Goal: Check status

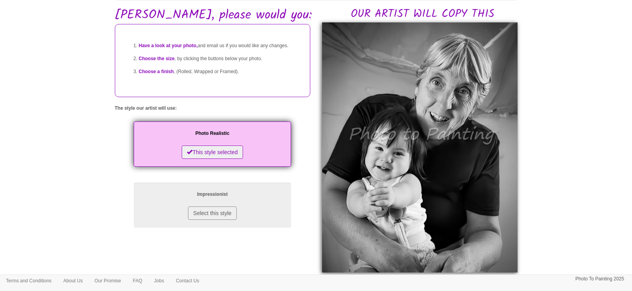
scroll to position [49, 0]
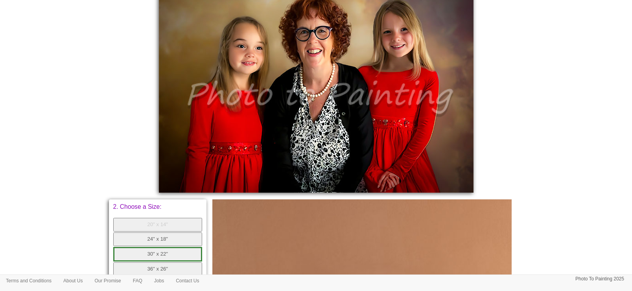
scroll to position [344, 0]
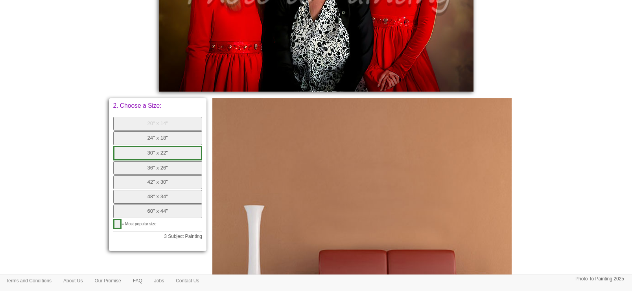
drag, startPoint x: 170, startPoint y: 122, endPoint x: 412, endPoint y: 90, distance: 244.0
click at [170, 122] on button "20" x 14"" at bounding box center [157, 124] width 89 height 14
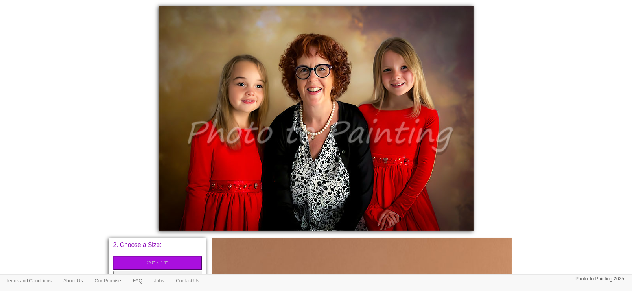
scroll to position [196, 0]
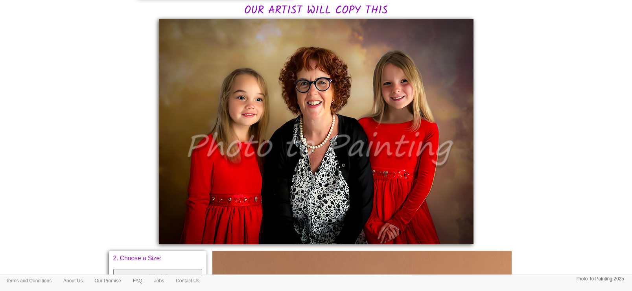
scroll to position [196, 0]
